Goal: Information Seeking & Learning: Check status

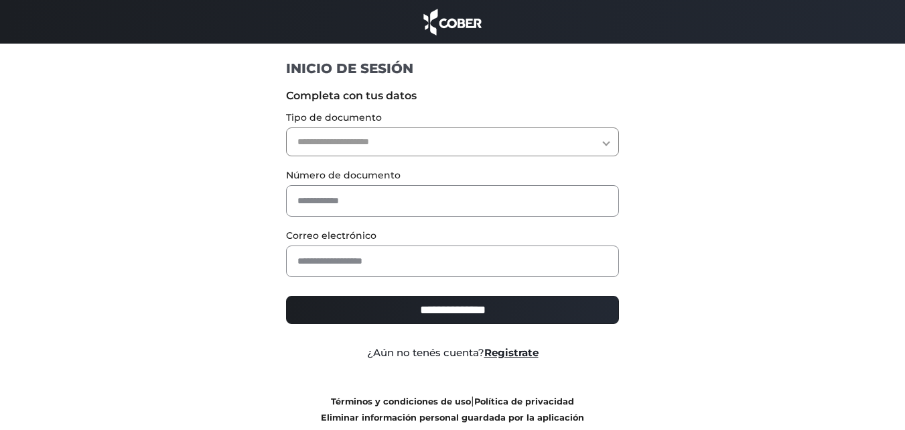
click at [340, 146] on select "**********" at bounding box center [452, 141] width 333 height 29
select select "***"
click at [286, 127] on select "**********" at bounding box center [452, 141] width 333 height 29
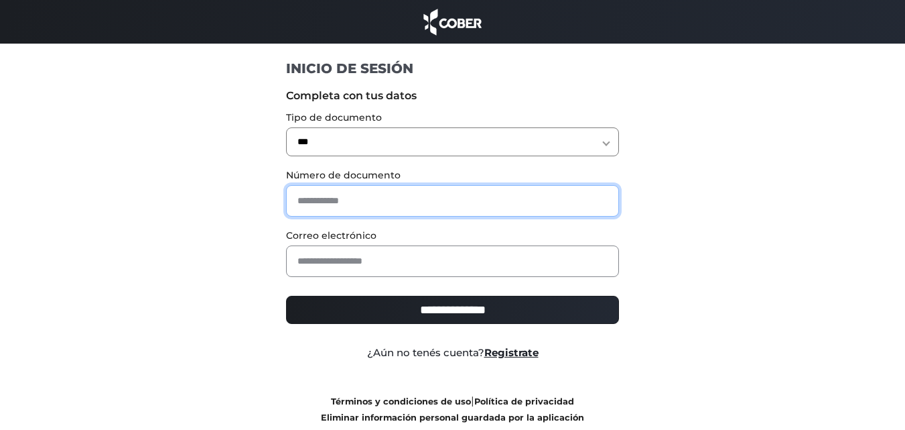
click at [348, 194] on input "text" at bounding box center [452, 200] width 333 height 31
type input "********"
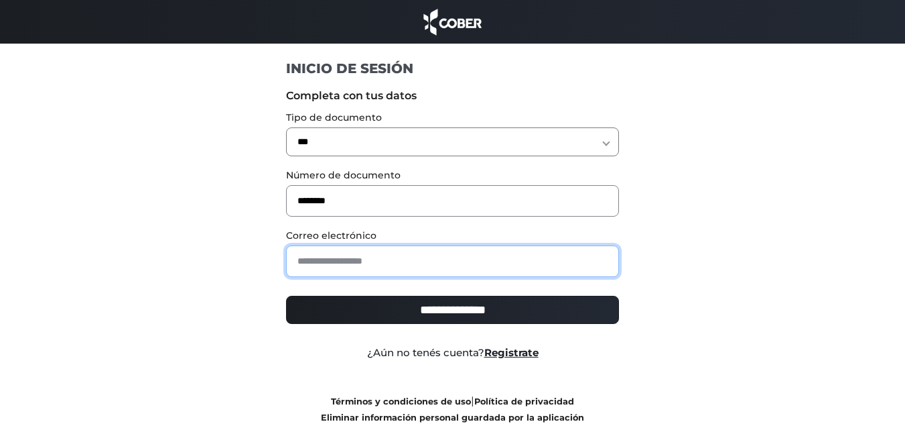
click at [384, 265] on input "email" at bounding box center [452, 260] width 333 height 31
type input "**********"
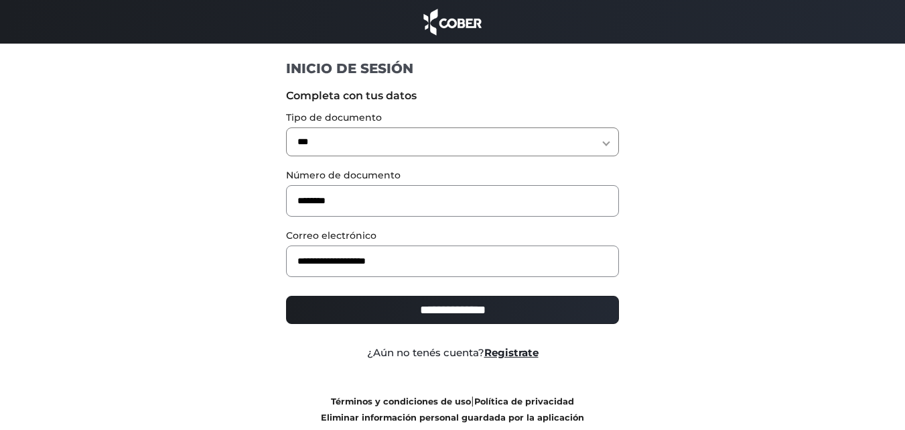
click at [440, 306] on input "**********" at bounding box center [452, 310] width 333 height 28
type input "**********"
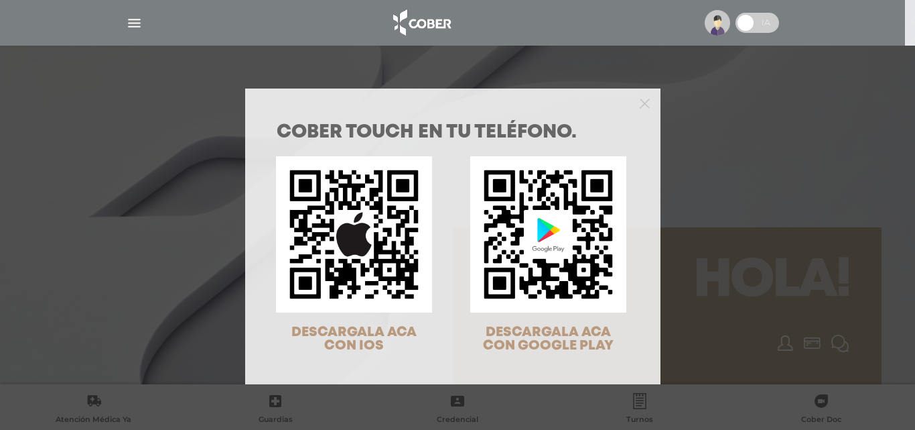
click at [128, 27] on div "COBER TOUCH en tu teléfono. DESCARGALA ACA CON IOS DESCARGALA ACA CON GOOGLE PL…" at bounding box center [457, 215] width 915 height 430
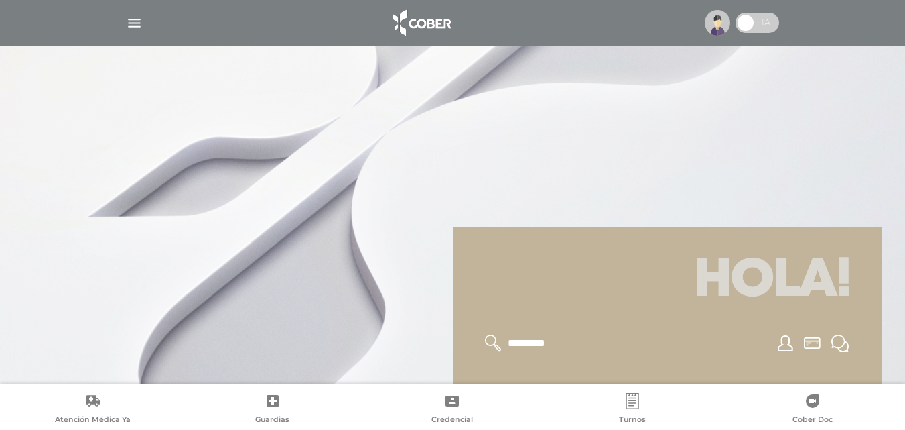
click at [133, 25] on img "button" at bounding box center [134, 23] width 17 height 17
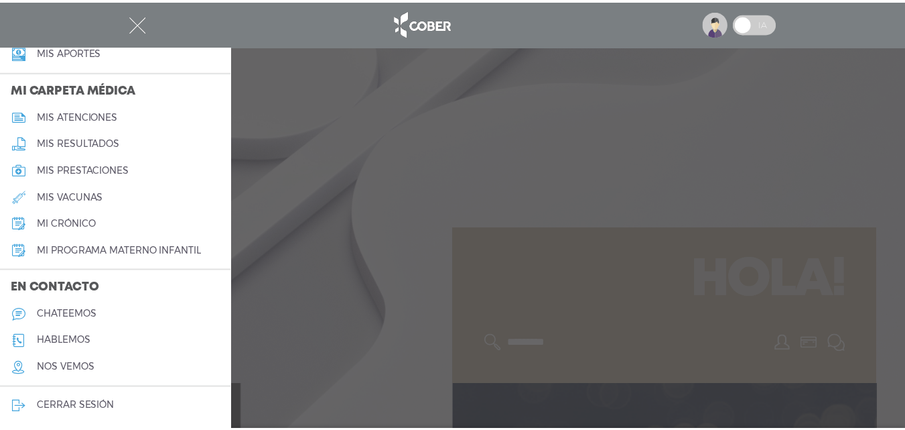
scroll to position [604, 0]
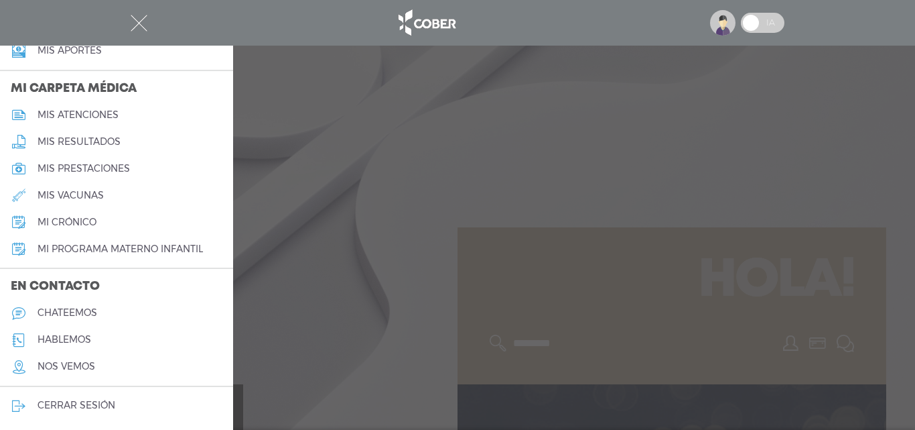
click at [342, 198] on div at bounding box center [457, 215] width 915 height 430
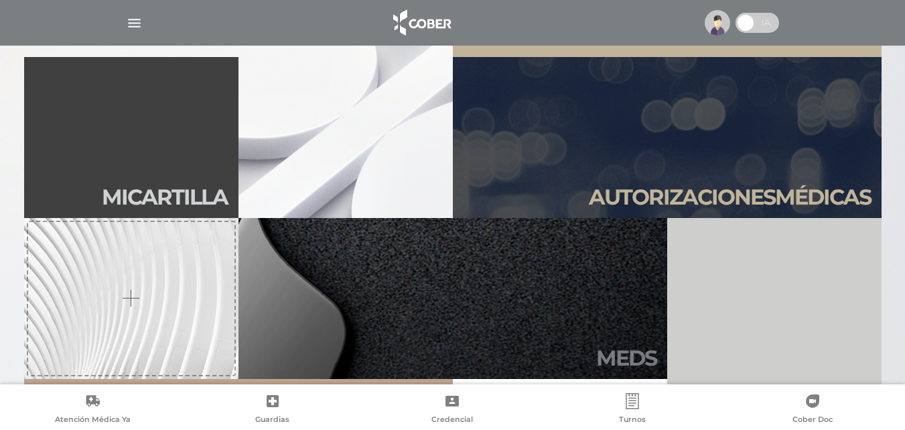
scroll to position [335, 0]
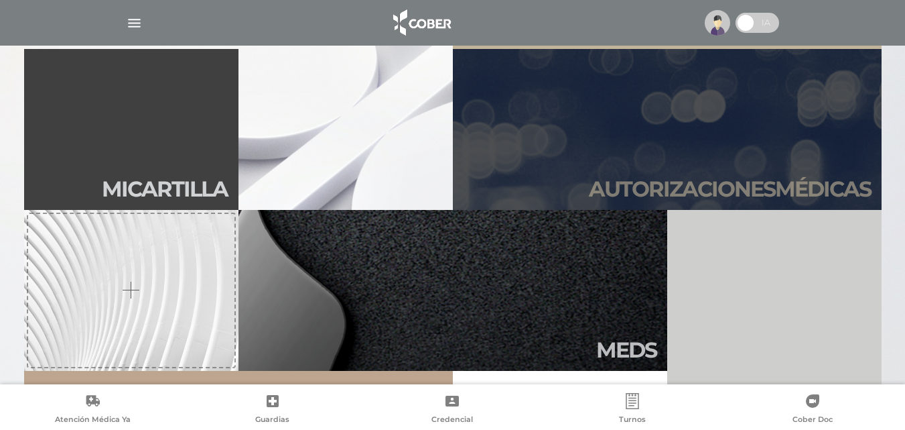
click at [615, 164] on link "Autori zaciones médicas" at bounding box center [667, 129] width 429 height 161
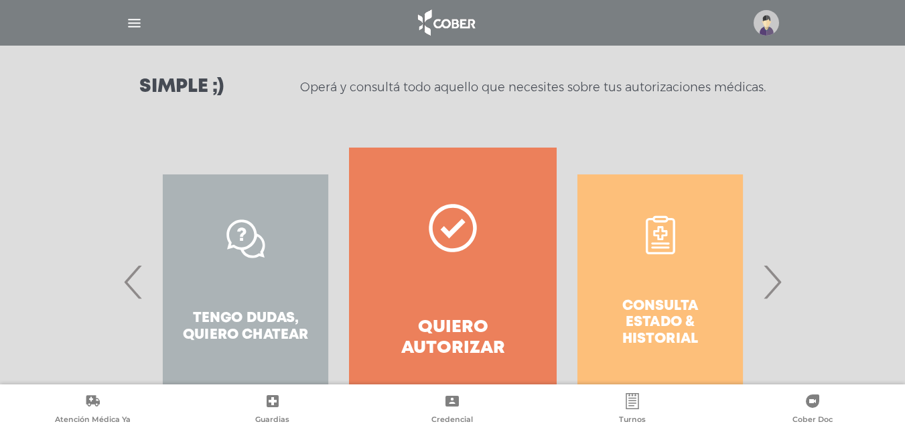
scroll to position [243, 0]
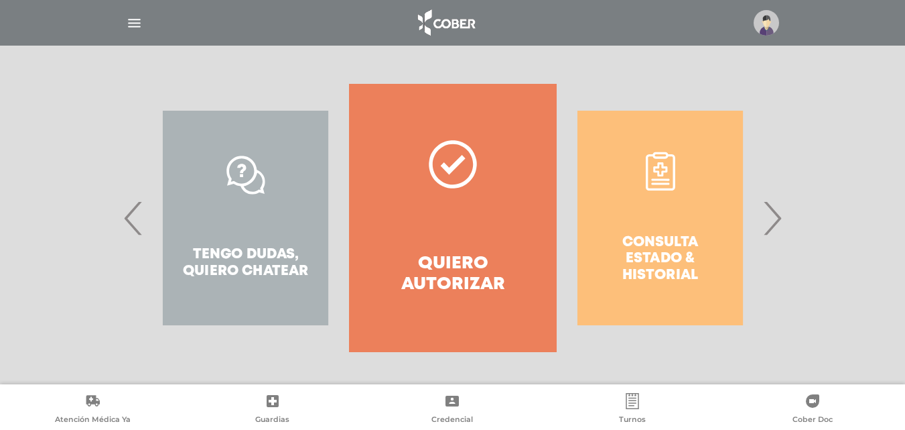
click at [682, 216] on div "Consulta estado & historial" at bounding box center [660, 218] width 207 height 268
click at [663, 262] on div "Consulta estado & historial" at bounding box center [660, 218] width 207 height 268
click at [634, 260] on div "Consulta estado & historial" at bounding box center [660, 218] width 207 height 268
click at [768, 212] on span "›" at bounding box center [772, 218] width 26 height 72
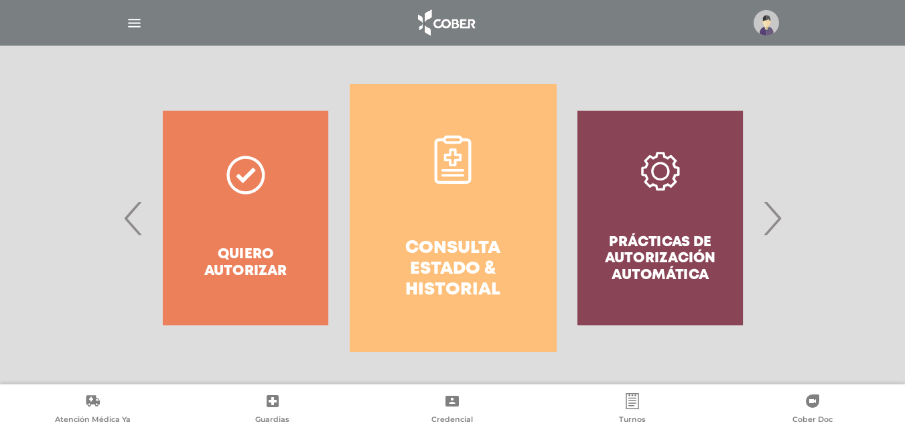
click at [768, 212] on span "›" at bounding box center [772, 218] width 26 height 72
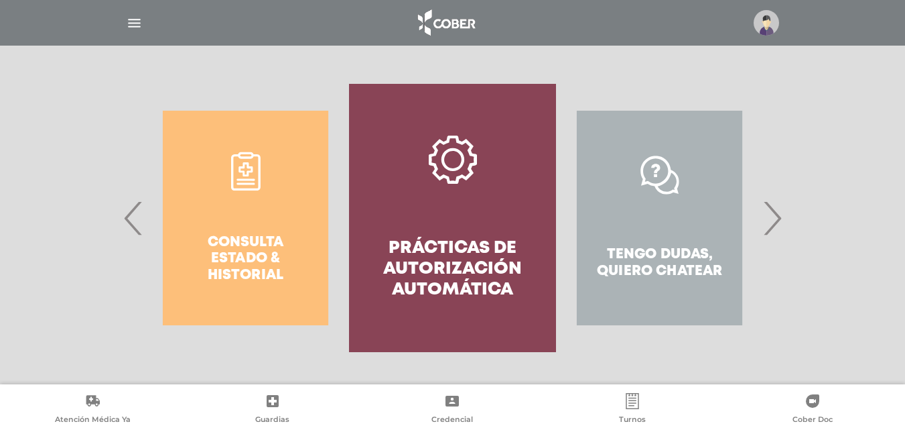
click at [768, 212] on span "›" at bounding box center [772, 218] width 26 height 72
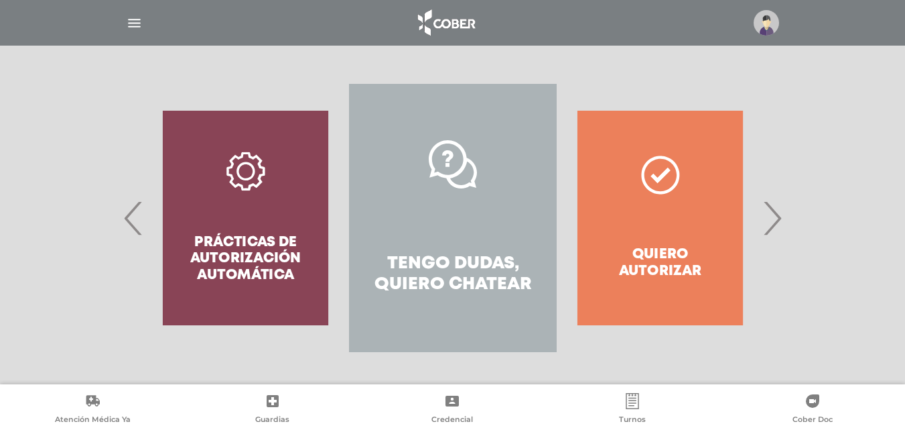
click at [768, 212] on span "›" at bounding box center [772, 218] width 26 height 72
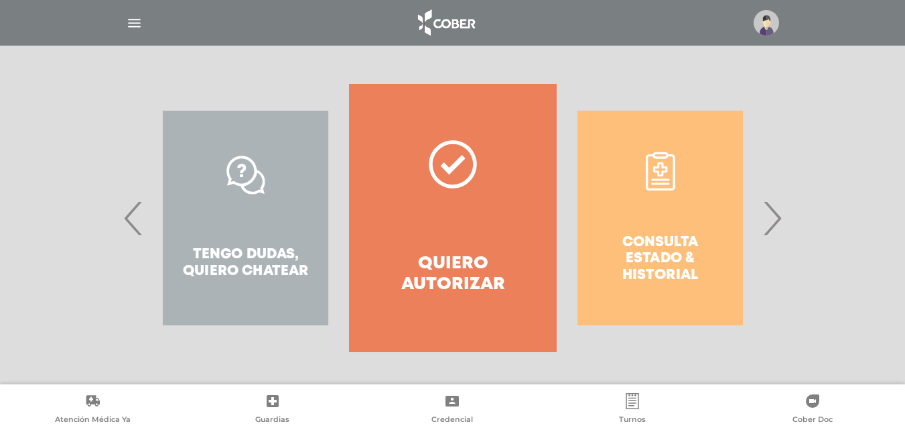
click at [768, 212] on span "›" at bounding box center [772, 218] width 26 height 72
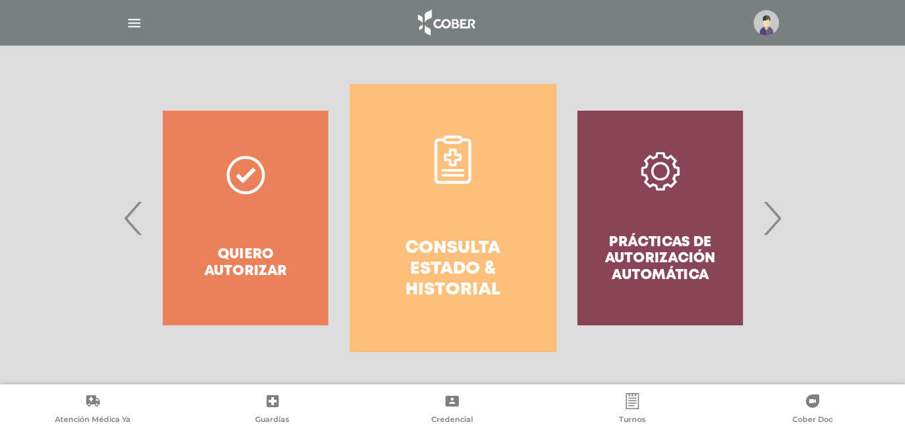
click at [450, 256] on h4 "Consulta estado & historial" at bounding box center [453, 269] width 159 height 63
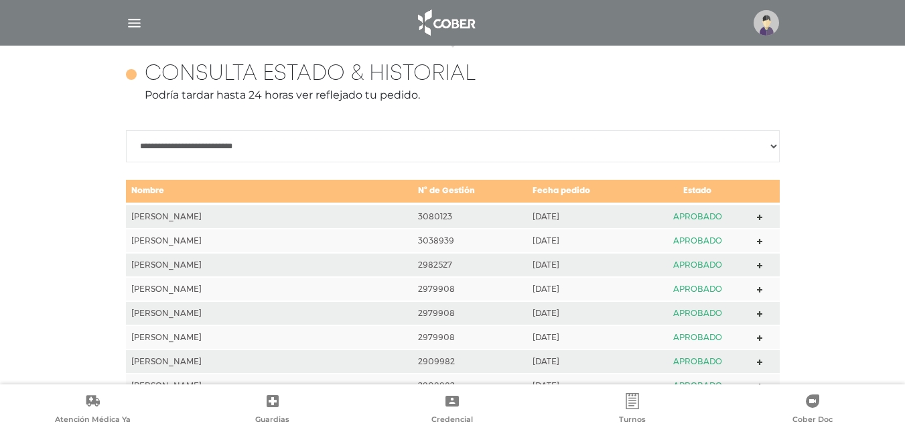
scroll to position [595, 0]
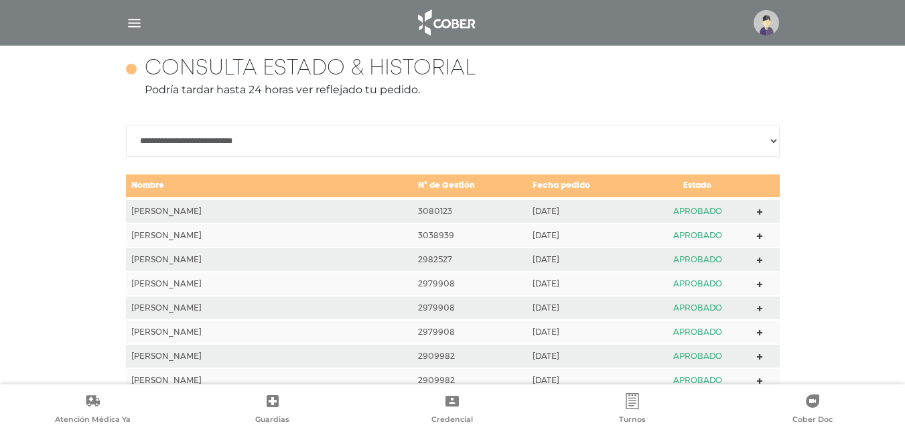
click at [741, 144] on select "**********" at bounding box center [453, 141] width 654 height 32
select select "**********"
click at [126, 138] on select "**********" at bounding box center [453, 141] width 654 height 32
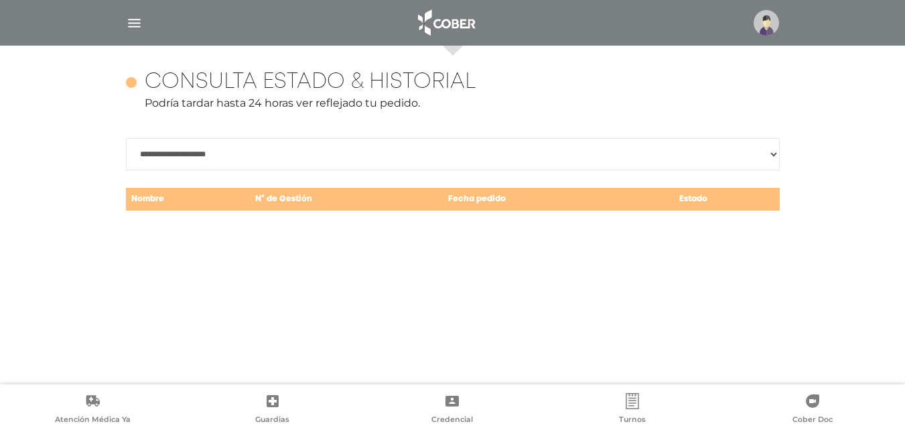
scroll to position [582, 0]
click at [51, 218] on div "**********" at bounding box center [452, 215] width 905 height 338
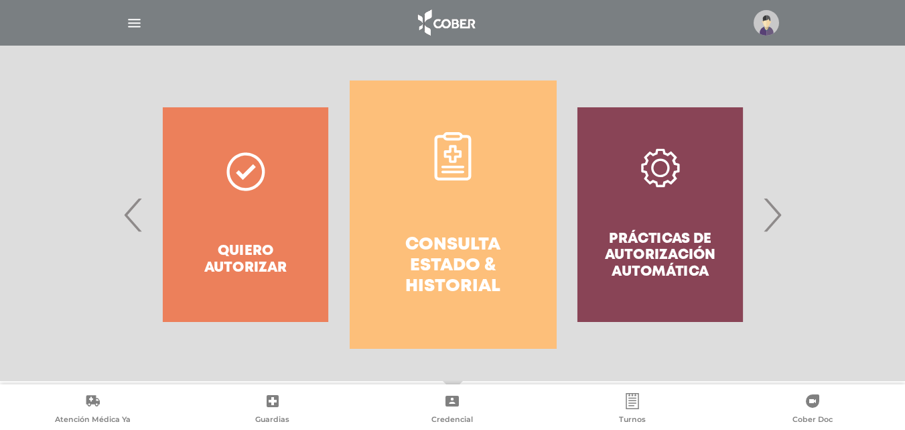
scroll to position [0, 0]
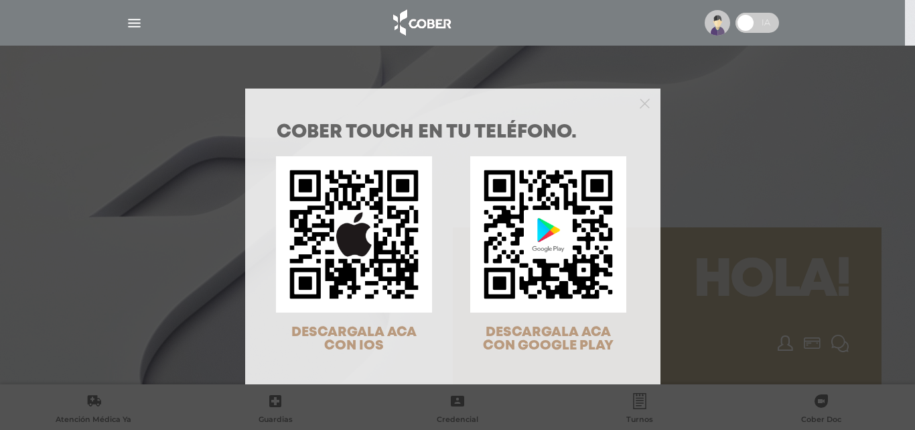
click at [712, 19] on div "COBER TOUCH en tu teléfono. DESCARGALA ACA CON IOS DESCARGALA ACA CON GOOGLE PL…" at bounding box center [457, 215] width 915 height 430
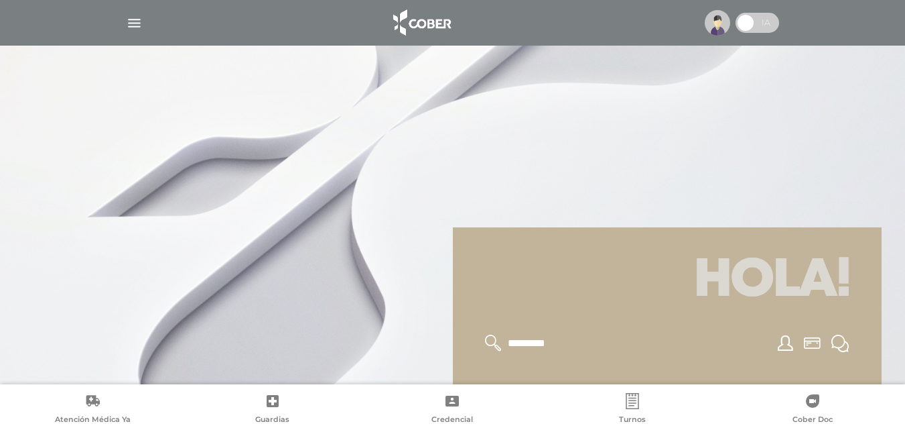
click at [138, 23] on img "button" at bounding box center [134, 23] width 17 height 17
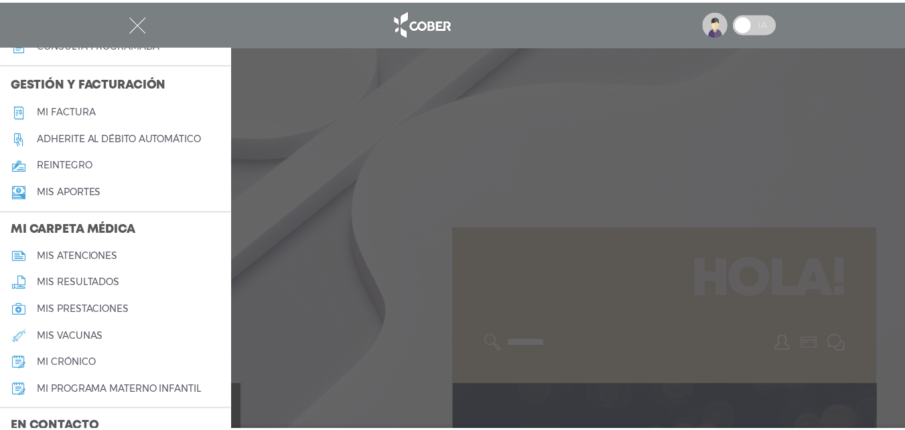
scroll to position [469, 0]
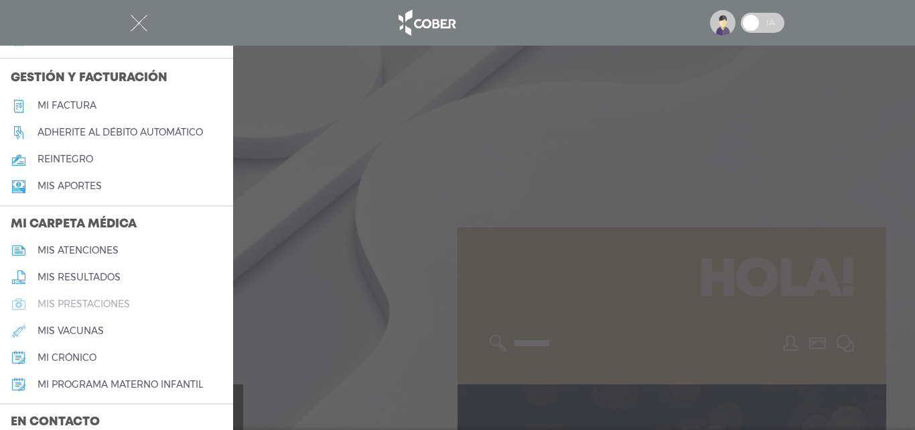
click at [103, 295] on link "mis prestaciones" at bounding box center [116, 303] width 233 height 27
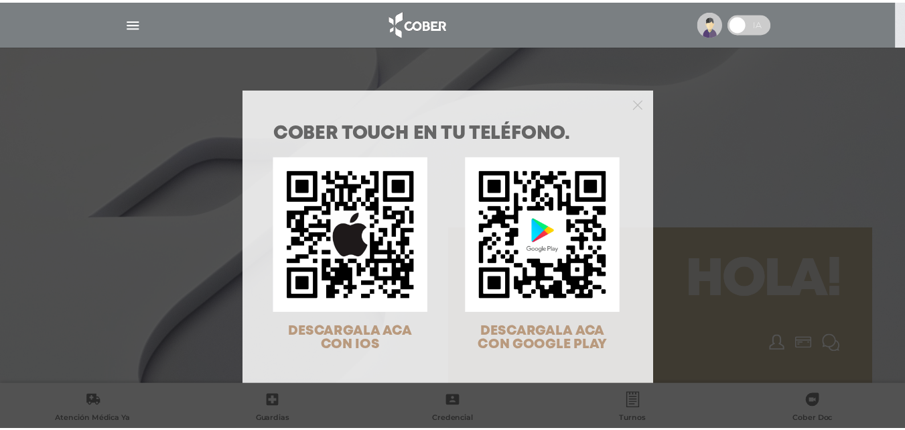
scroll to position [43, 0]
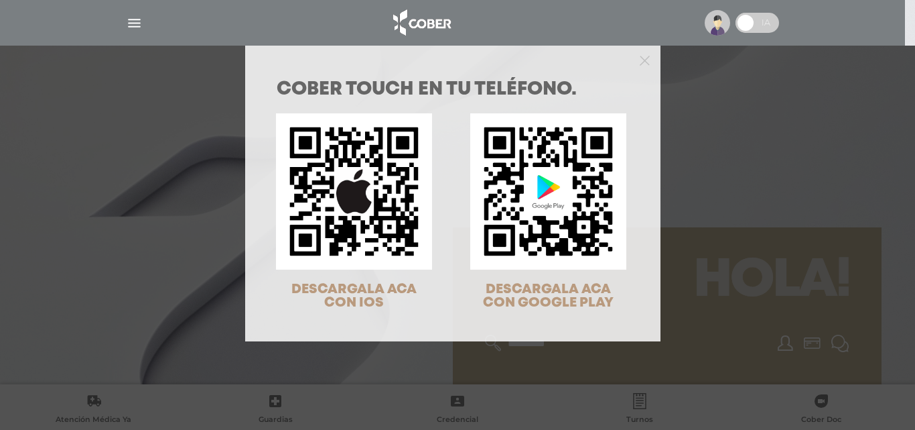
click at [127, 13] on div "COBER TOUCH en tu teléfono. DESCARGALA ACA CON IOS DESCARGALA ACA CON GOOGLE PL…" at bounding box center [457, 215] width 915 height 430
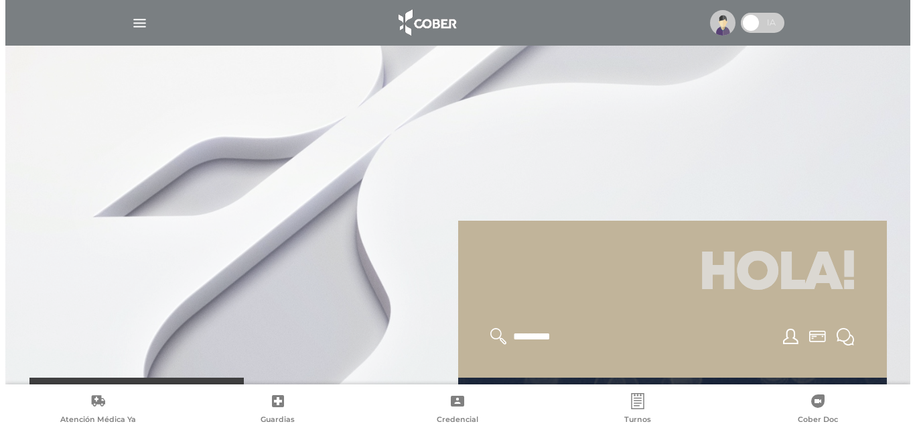
scroll to position [0, 0]
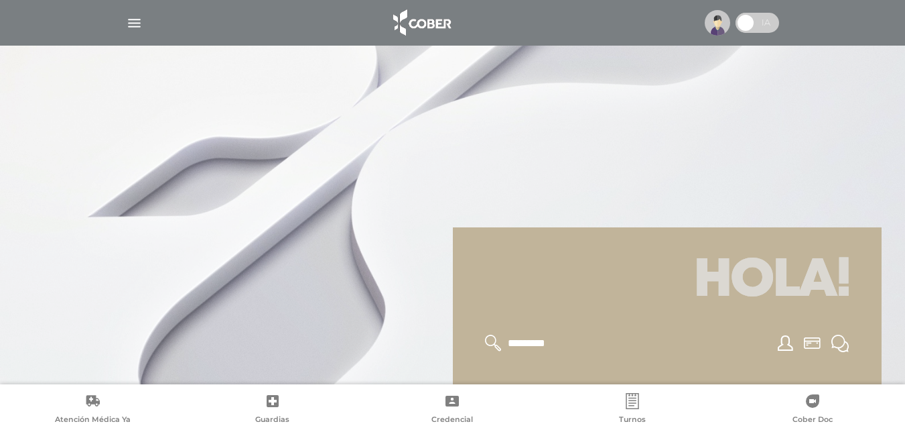
click at [129, 27] on img "button" at bounding box center [134, 23] width 17 height 17
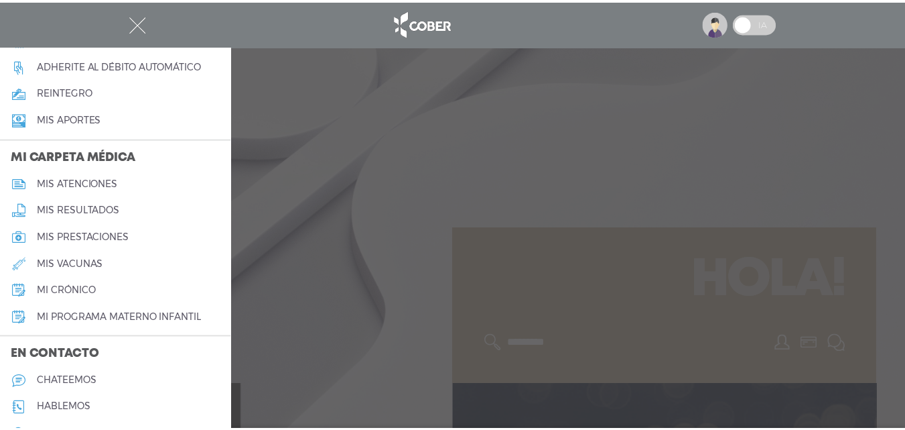
scroll to position [604, 0]
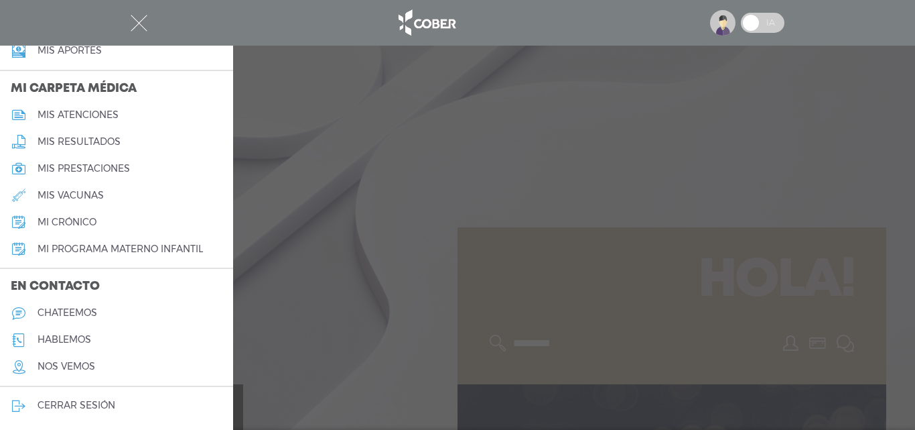
click at [294, 228] on div at bounding box center [457, 215] width 915 height 430
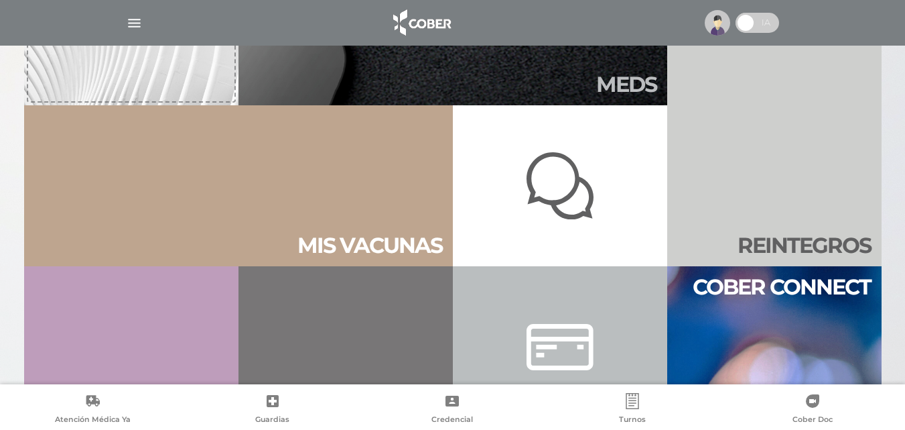
scroll to position [670, 0]
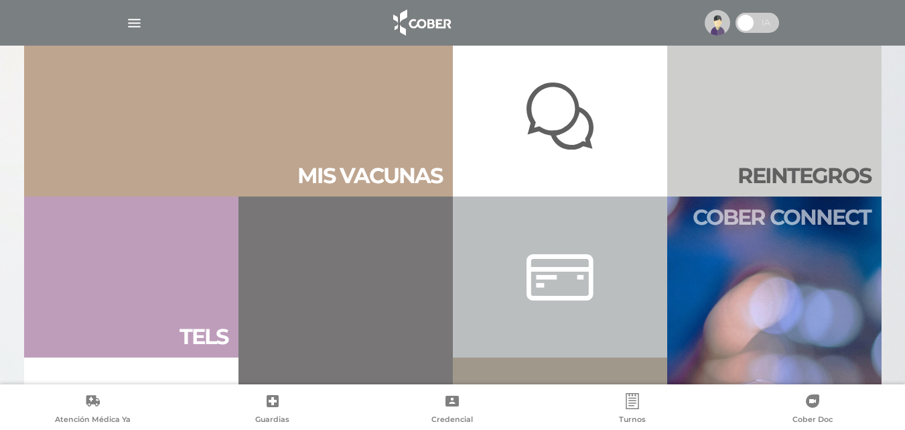
click at [745, 247] on link "Cober connect" at bounding box center [774, 357] width 214 height 322
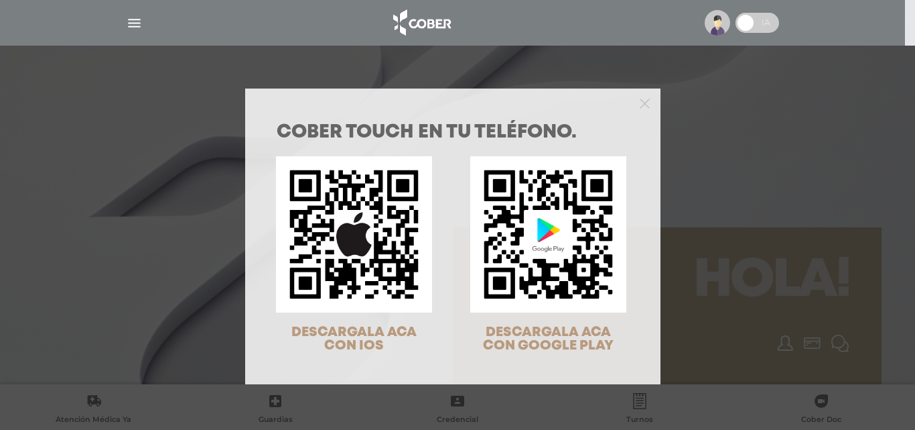
click at [153, 222] on div "COBER TOUCH en tu teléfono. DESCARGALA ACA CON IOS DESCARGALA ACA CON GOOGLE PL…" at bounding box center [457, 215] width 915 height 430
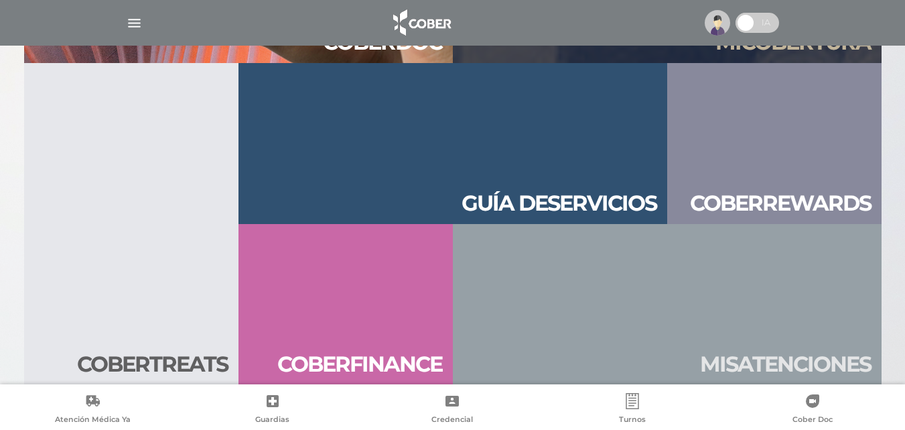
scroll to position [1447, 0]
click at [718, 332] on link "Mis aten ciones" at bounding box center [667, 303] width 429 height 161
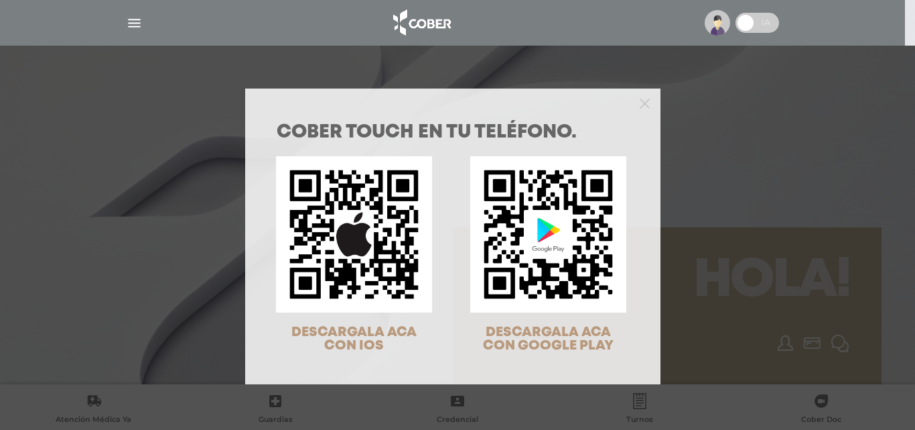
click at [155, 167] on div "COBER TOUCH en tu teléfono. DESCARGALA ACA CON IOS DESCARGALA ACA CON GOOGLE PL…" at bounding box center [457, 215] width 915 height 430
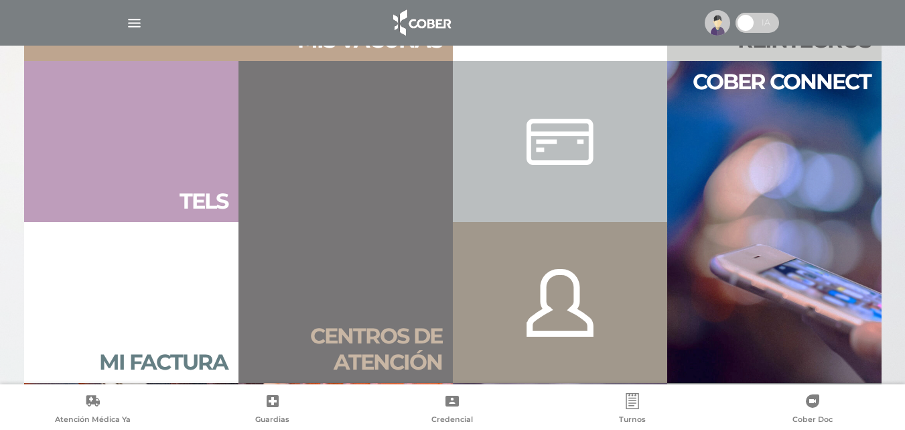
scroll to position [804, 0]
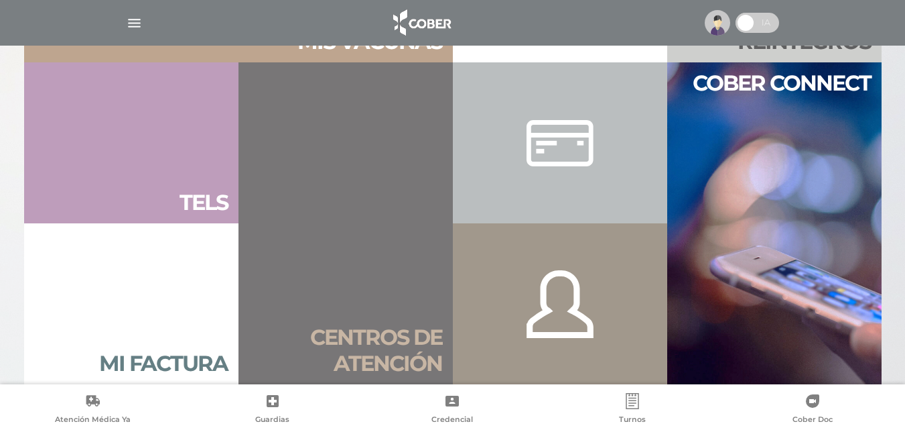
click at [545, 145] on div at bounding box center [560, 142] width 67 height 129
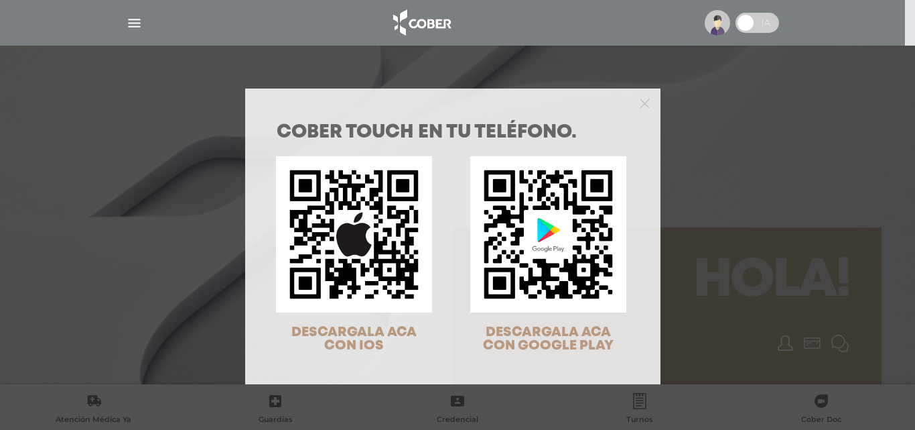
click at [171, 198] on div "COBER TOUCH en tu teléfono. DESCARGALA ACA CON IOS DESCARGALA ACA CON GOOGLE PL…" at bounding box center [457, 215] width 915 height 430
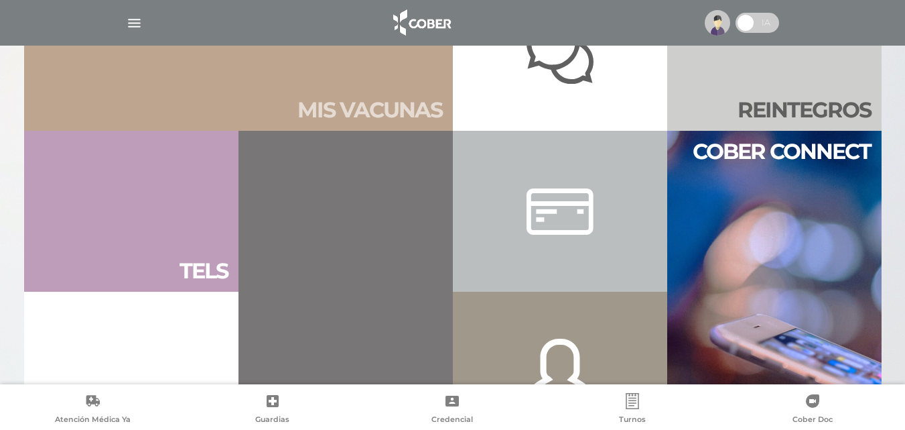
scroll to position [737, 0]
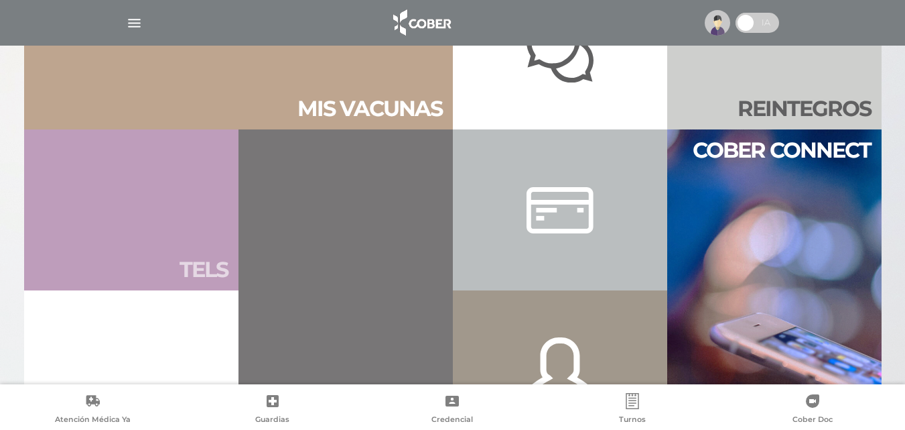
click at [198, 235] on link "Tels" at bounding box center [131, 209] width 214 height 161
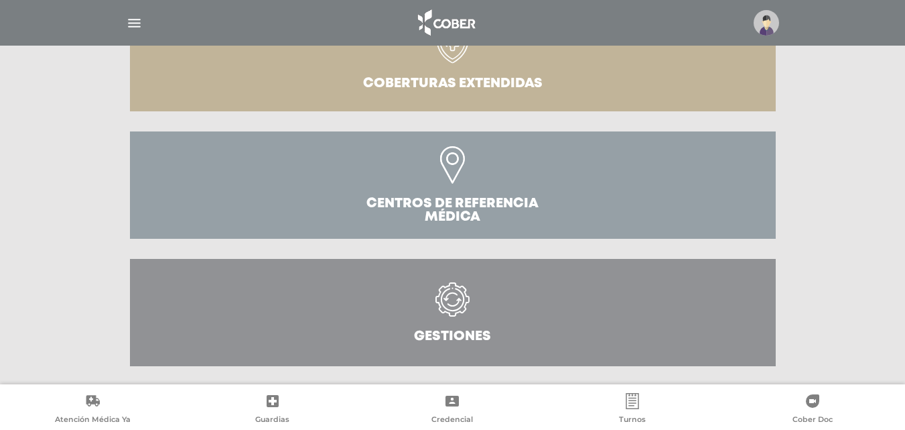
scroll to position [479, 0]
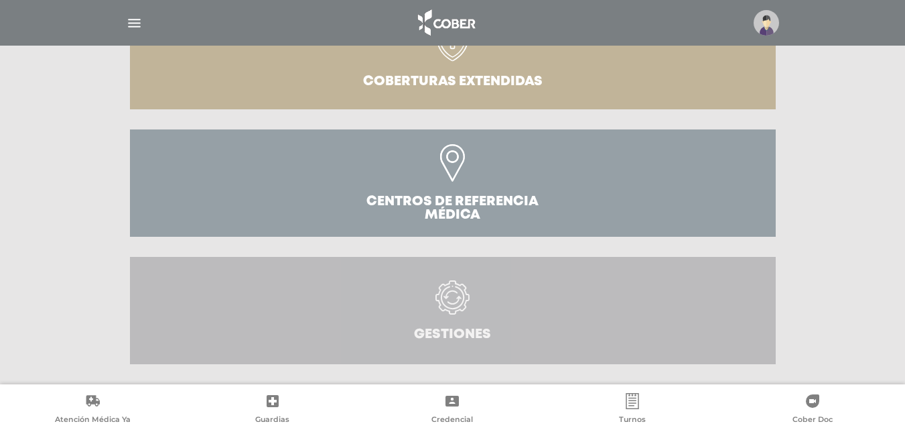
click at [479, 295] on icon at bounding box center [452, 304] width 61 height 48
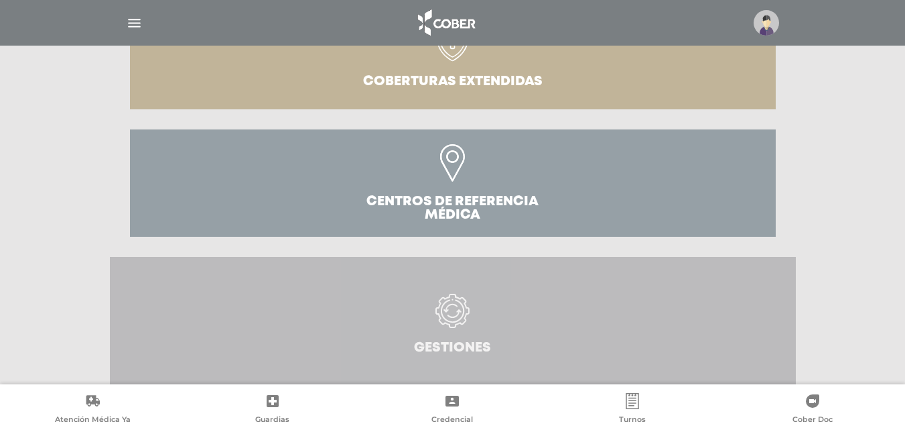
click at [479, 295] on icon at bounding box center [452, 318] width 61 height 48
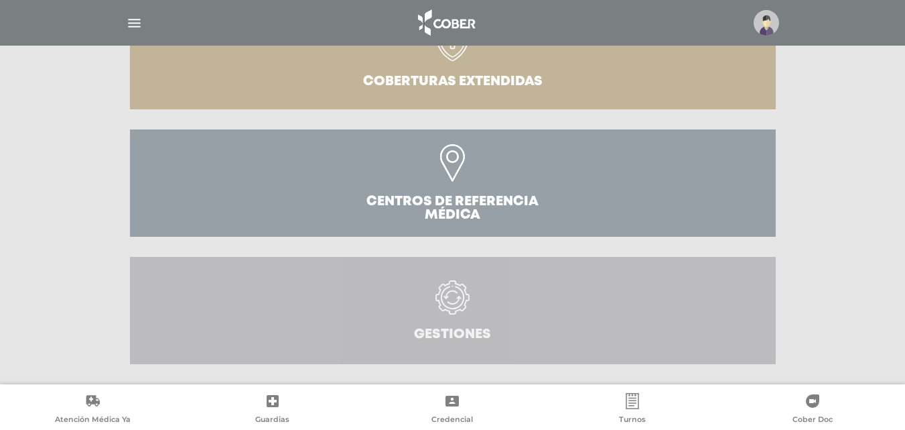
click at [450, 292] on icon at bounding box center [453, 297] width 34 height 34
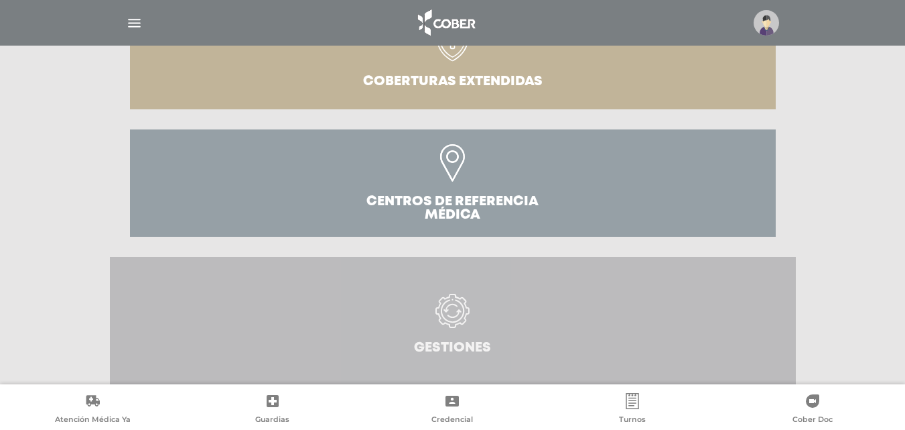
click at [451, 326] on icon at bounding box center [453, 311] width 34 height 34
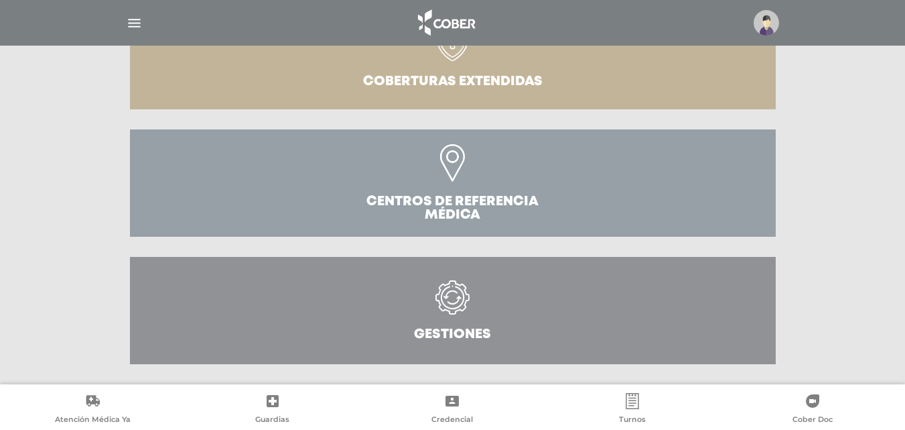
click at [451, 328] on h3 "Gestiones" at bounding box center [452, 334] width 77 height 13
